Goal: Complete application form: Complete application form

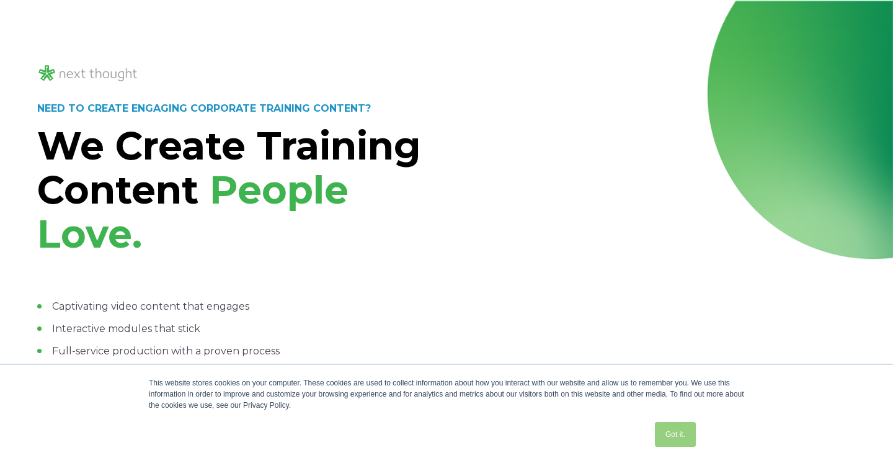
click at [681, 427] on link "Got it." at bounding box center [675, 434] width 41 height 25
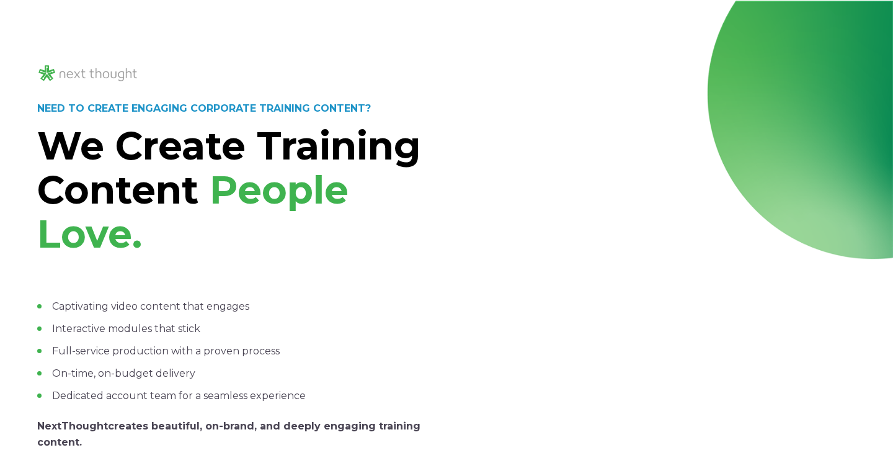
click at [471, 336] on div at bounding box center [656, 207] width 399 height 618
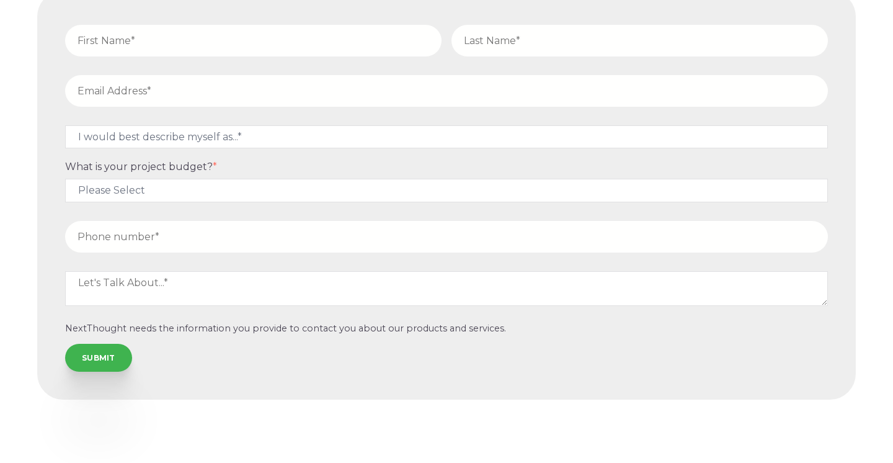
scroll to position [5398, 0]
click at [861, 363] on div "Let's connect about your project We'll answer any questions fast and generate a…" at bounding box center [446, 155] width 893 height 613
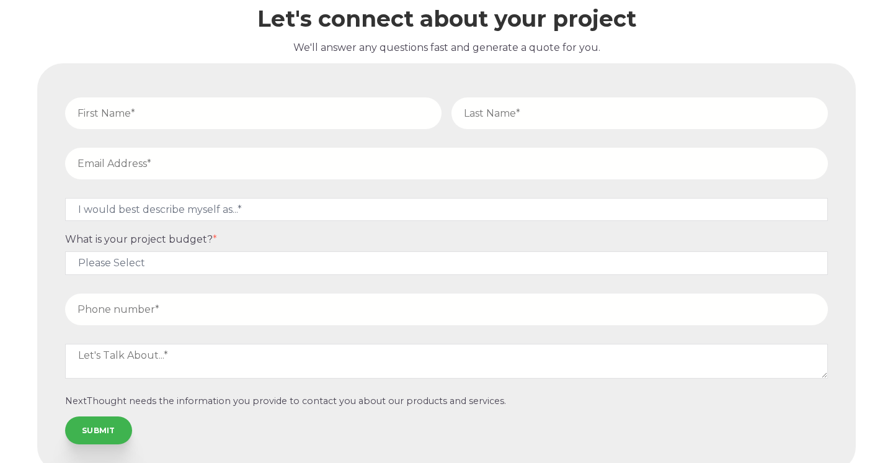
scroll to position [5324, 0]
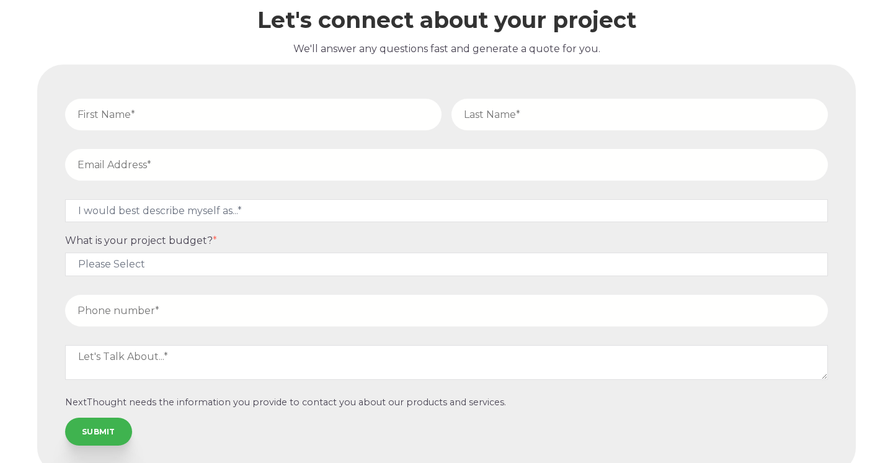
click at [396, 121] on input "text" at bounding box center [253, 115] width 376 height 32
type input "[PERSON_NAME]"
click at [347, 167] on input "email" at bounding box center [446, 165] width 763 height 32
type input "[EMAIL_ADDRESS][DOMAIN_NAME]"
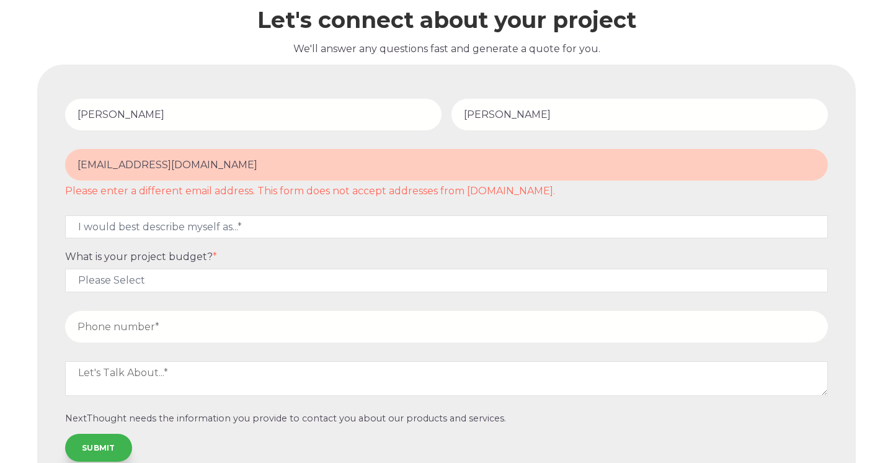
click at [399, 189] on fieldset "[EMAIL_ADDRESS][DOMAIN_NAME] Please enter a different email address. This form …" at bounding box center [446, 176] width 773 height 66
drag, startPoint x: 234, startPoint y: 154, endPoint x: 93, endPoint y: 156, distance: 140.8
click at [94, 156] on input "[EMAIL_ADDRESS][DOMAIN_NAME]" at bounding box center [446, 165] width 763 height 32
click at [840, 218] on form "[PERSON_NAME] [PERSON_NAME][EMAIL_ADDRESS][DOMAIN_NAME] Please enter a differen…" at bounding box center [447, 277] width 804 height 410
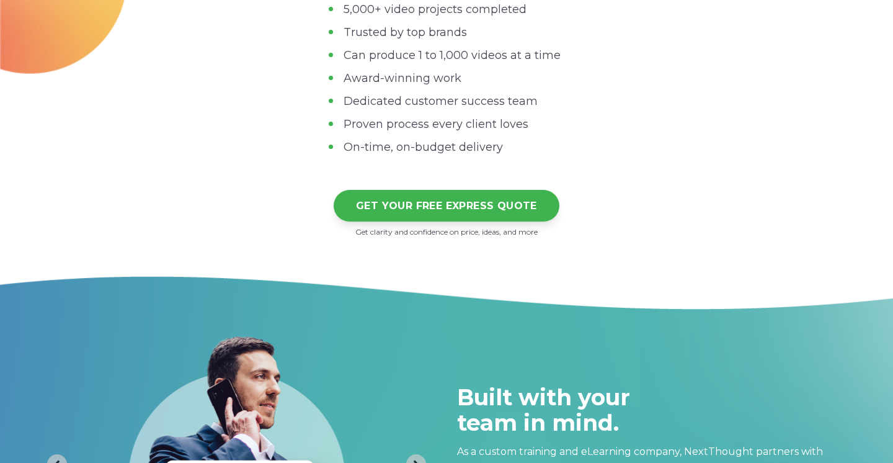
scroll to position [4589, 0]
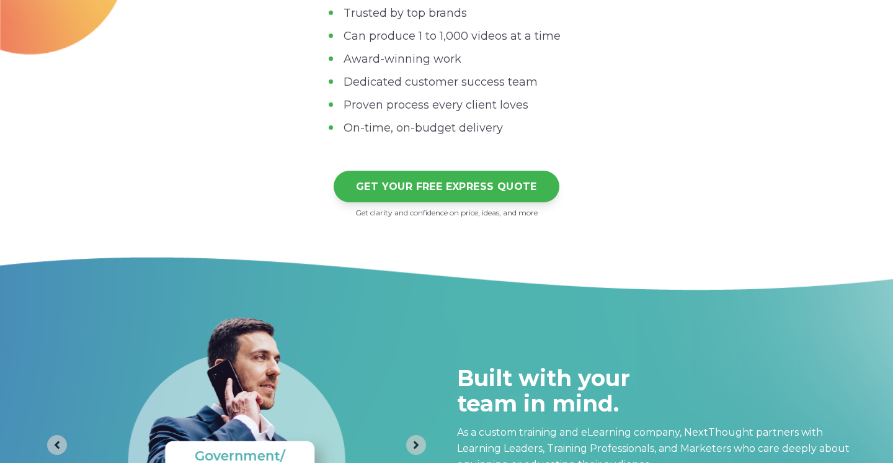
click at [621, 187] on div "GET YOUR FREE EXPRESS QUOTE" at bounding box center [446, 187] width 744 height 32
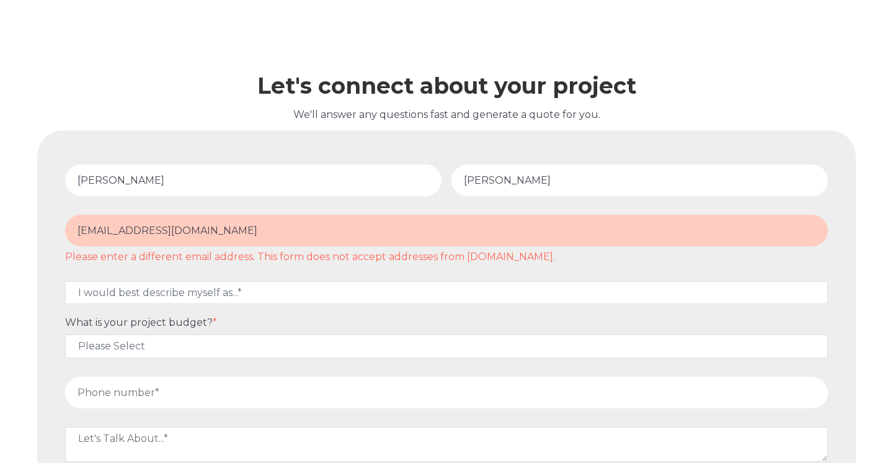
scroll to position [5258, 0]
click at [837, 249] on form "[PERSON_NAME] [PERSON_NAME][EMAIL_ADDRESS][DOMAIN_NAME] Please enter a differen…" at bounding box center [447, 342] width 804 height 410
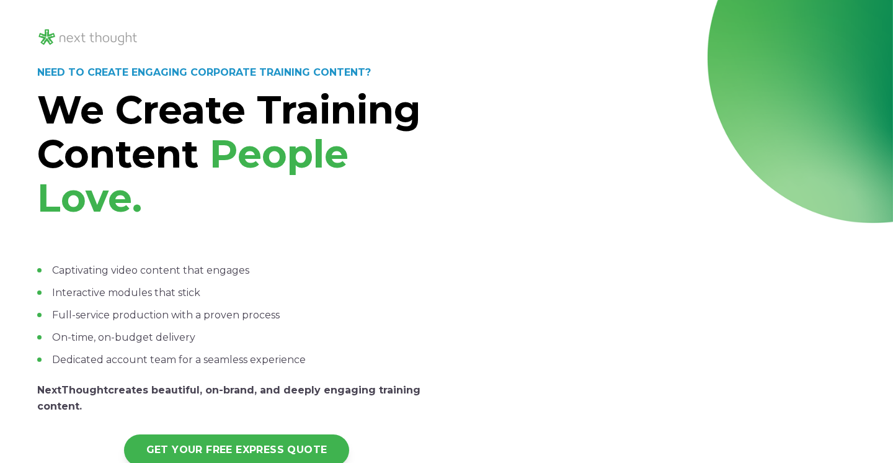
scroll to position [0, 0]
